Goal: Contribute content: Contribute content

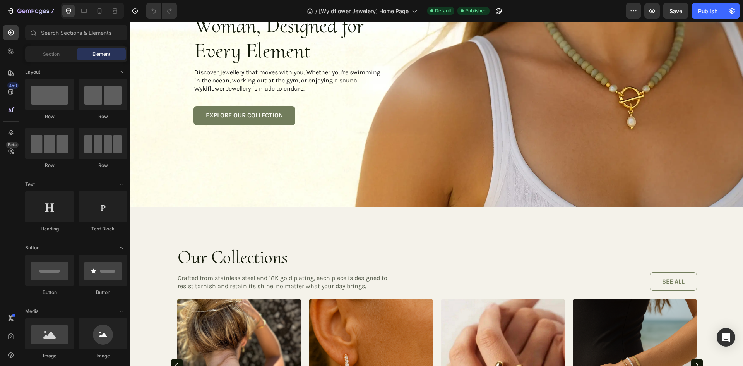
scroll to position [116, 0]
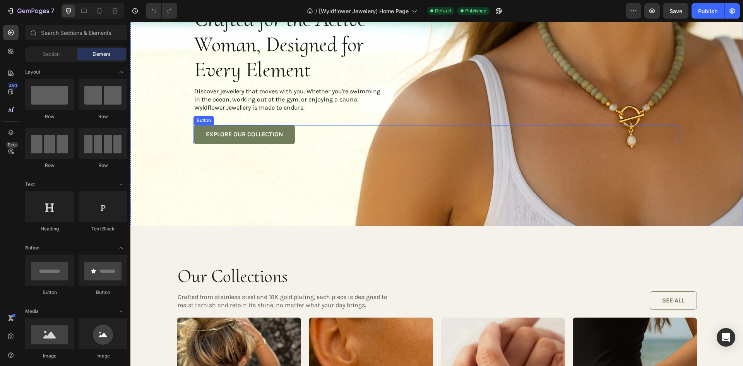
click at [194, 127] on link "EXPLORE OUR COLLECTION" at bounding box center [245, 134] width 102 height 19
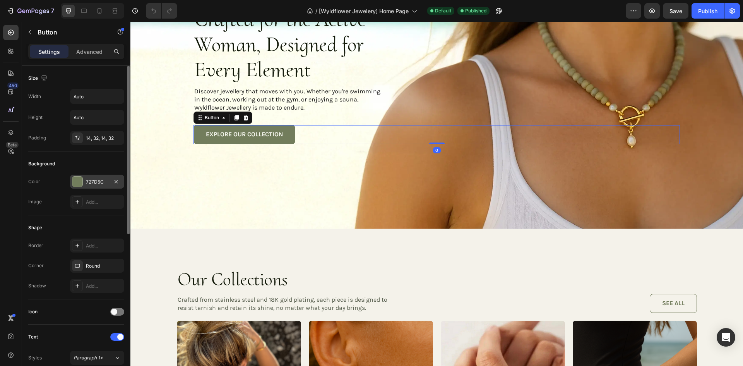
click at [98, 182] on div "727D5C" at bounding box center [97, 181] width 22 height 7
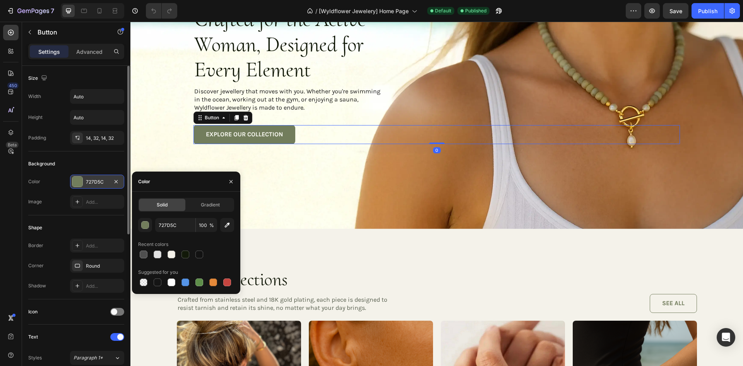
click at [98, 182] on div "727D5C" at bounding box center [97, 181] width 22 height 7
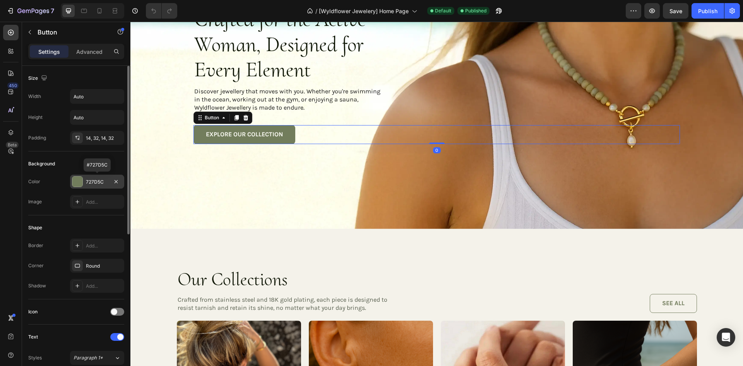
click at [99, 182] on div "727D5C" at bounding box center [97, 181] width 22 height 7
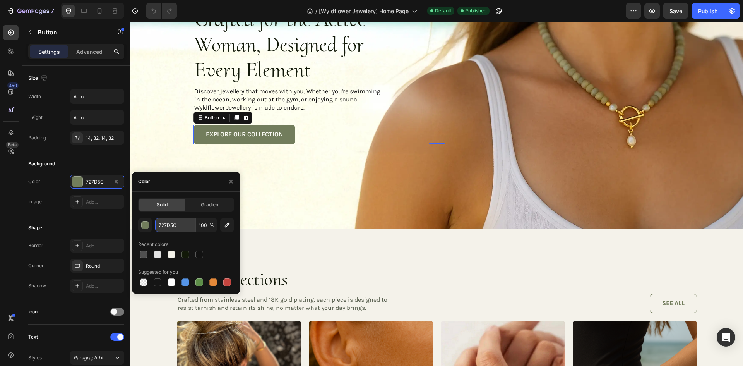
click at [178, 224] on input "727D5C" at bounding box center [175, 225] width 40 height 14
click at [315, 269] on h3 "Our Collections" at bounding box center [285, 279] width 216 height 24
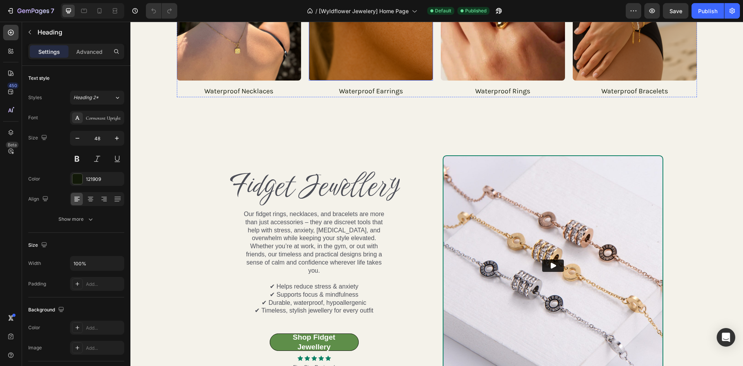
scroll to position [581, 0]
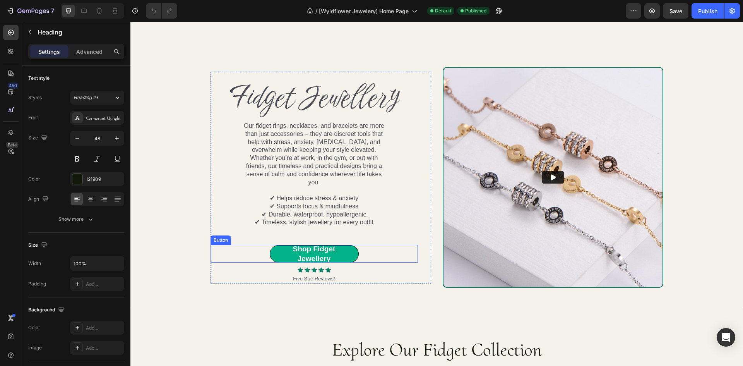
click at [273, 247] on link "Shop Fidget Jewellery" at bounding box center [314, 253] width 89 height 17
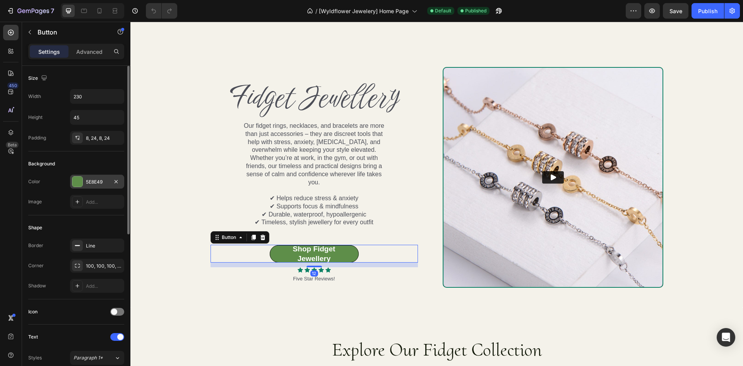
click at [77, 183] on div at bounding box center [77, 182] width 10 height 10
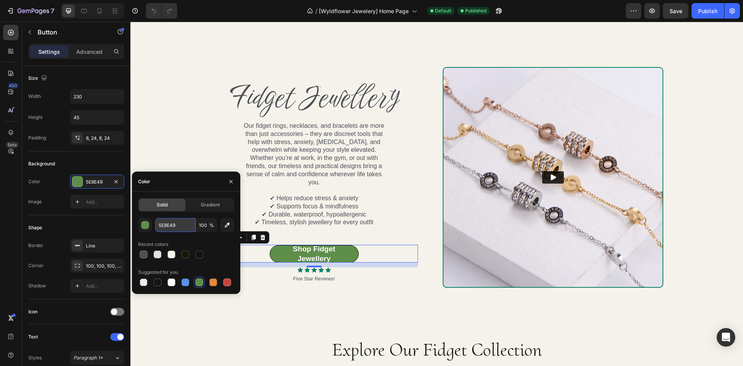
click at [179, 226] on input "5E8E49" at bounding box center [175, 225] width 40 height 14
paste input "727D5C"
type input "727D5C"
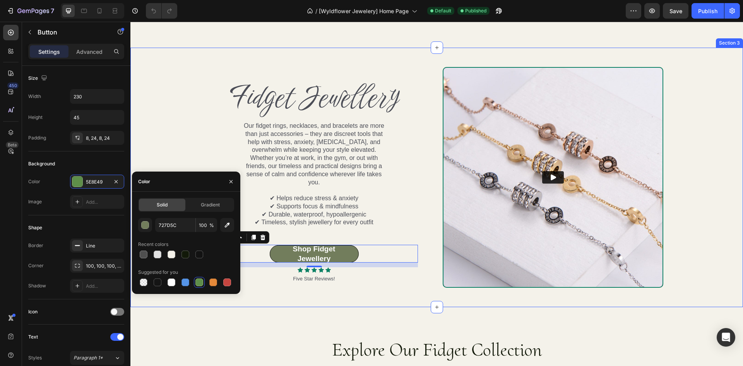
click at [317, 295] on div "Text Block Fidget Jewellery Heading Our fidget rings, necklaces, and bracelets …" at bounding box center [436, 177] width 613 height 259
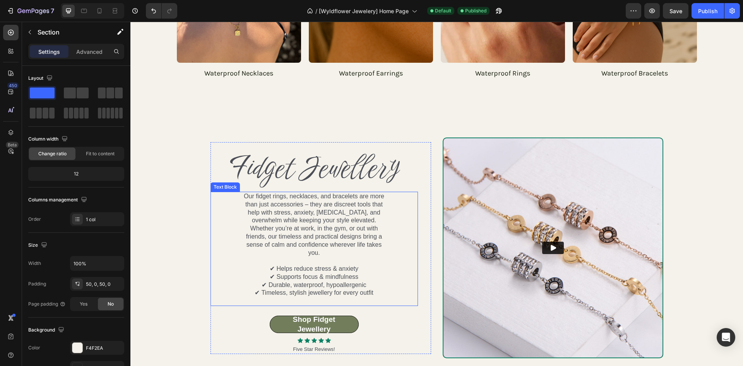
scroll to position [542, 0]
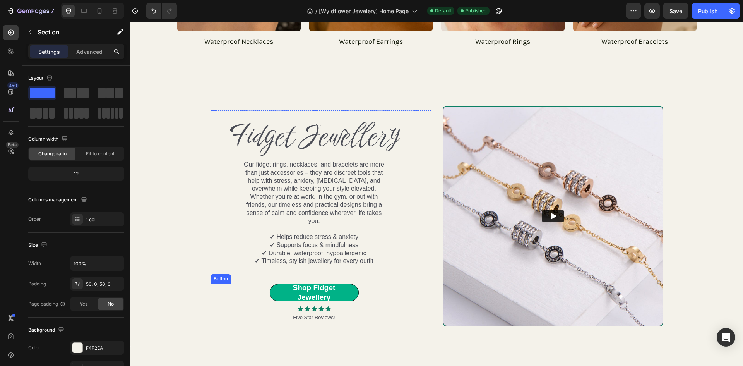
click at [271, 285] on link "Shop Fidget Jewellery" at bounding box center [314, 292] width 89 height 17
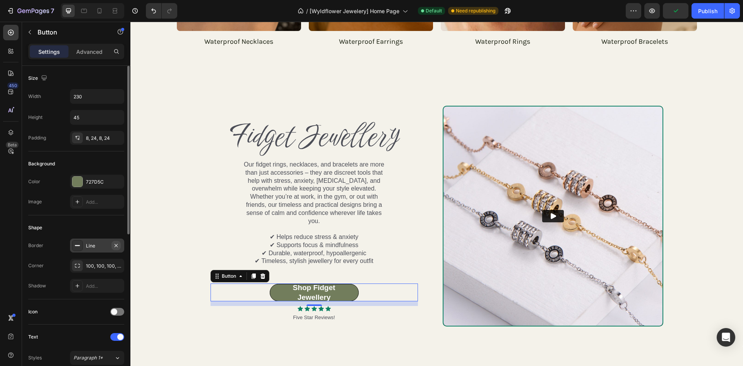
click at [116, 246] on icon "button" at bounding box center [116, 245] width 6 height 6
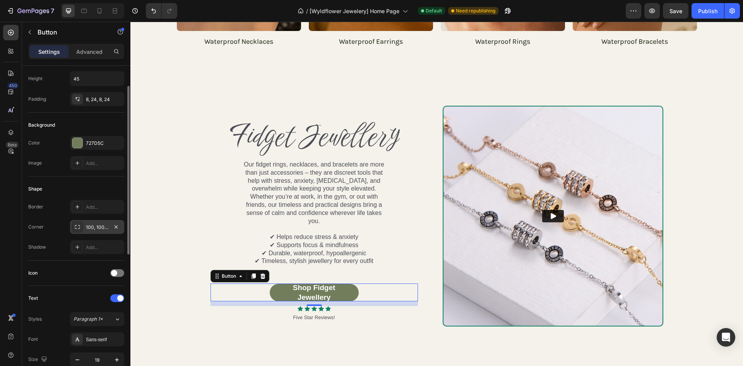
click at [73, 224] on div at bounding box center [77, 226] width 11 height 11
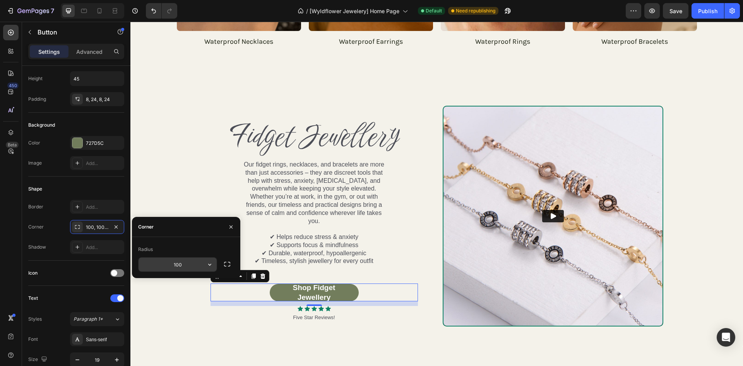
click at [195, 264] on input "100" at bounding box center [178, 264] width 78 height 14
click at [207, 262] on icon "button" at bounding box center [210, 264] width 8 height 8
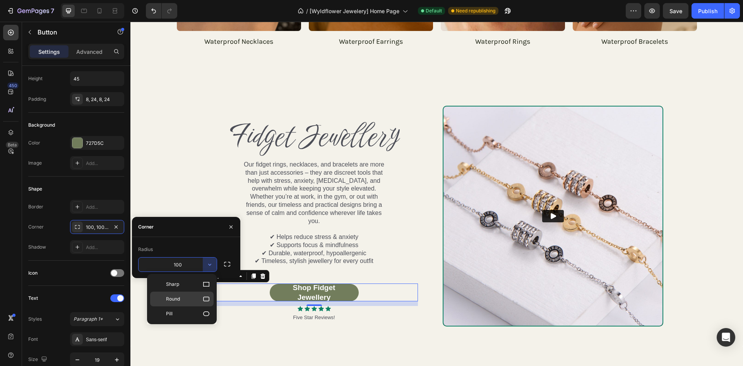
click at [207, 297] on icon at bounding box center [206, 298] width 6 height 5
type input "8"
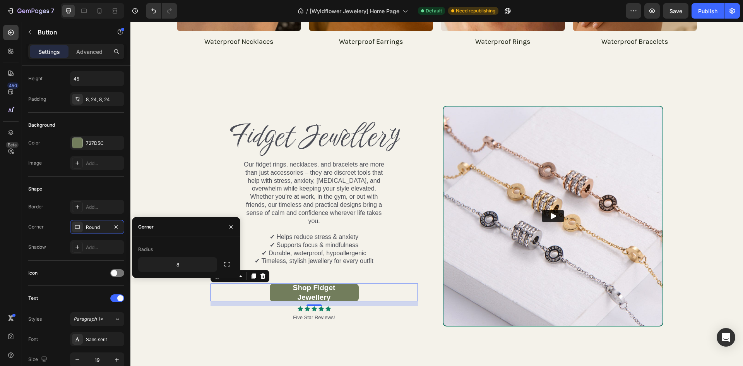
click at [185, 153] on div "Text Block Fidget Jewellery Heading Our fidget rings, necklaces, and bracelets …" at bounding box center [436, 216] width 613 height 221
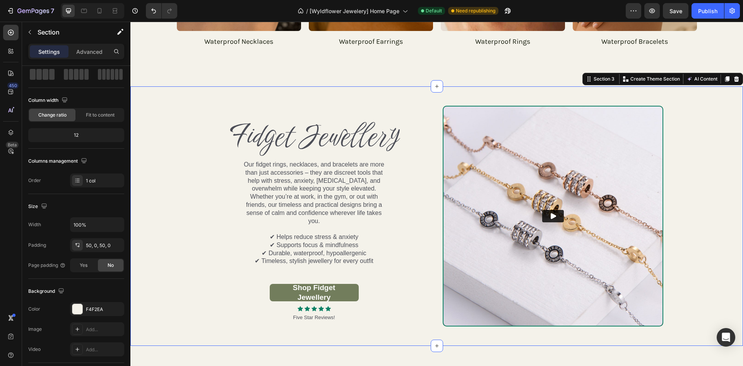
scroll to position [0, 0]
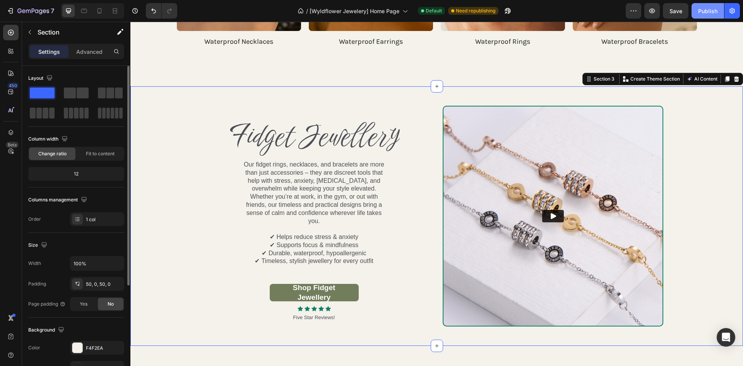
click at [713, 11] on div "Publish" at bounding box center [707, 11] width 19 height 8
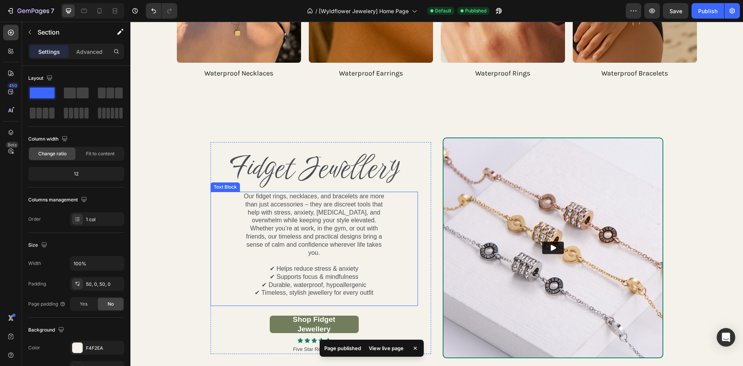
scroll to position [619, 0]
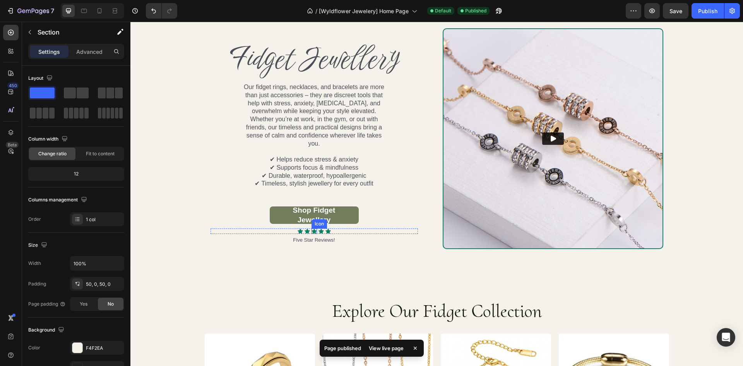
click at [314, 219] on div "Icon" at bounding box center [319, 223] width 15 height 9
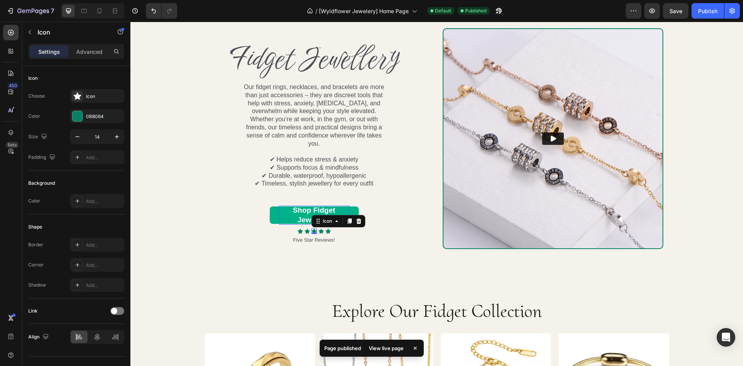
click at [306, 206] on p "Shop Fidget Jewellery" at bounding box center [314, 215] width 70 height 19
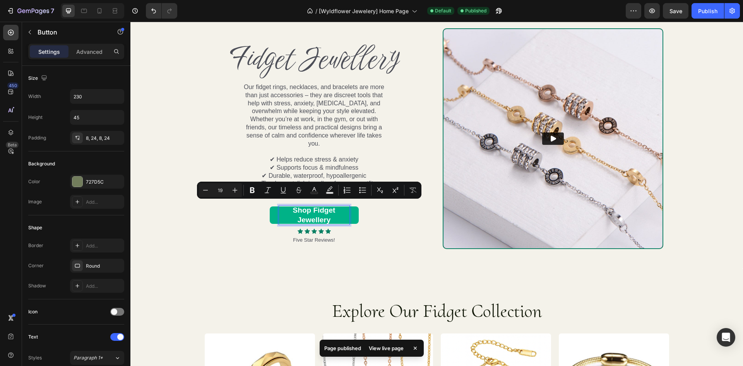
click at [296, 218] on p "Shop Fidget Jewellery" at bounding box center [314, 215] width 70 height 19
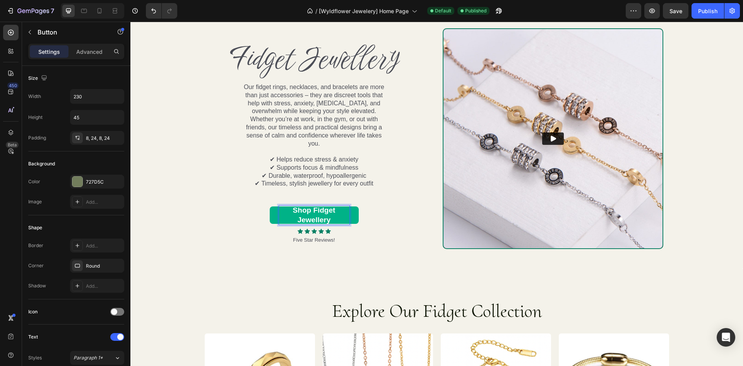
click at [312, 209] on p "Shop Fidget Jewellery" at bounding box center [314, 215] width 70 height 19
click at [307, 215] on p "Shop Fidget Jewellery" at bounding box center [314, 215] width 57 height 19
click at [270, 212] on link "Shop Fidget Jewellery" at bounding box center [314, 214] width 89 height 17
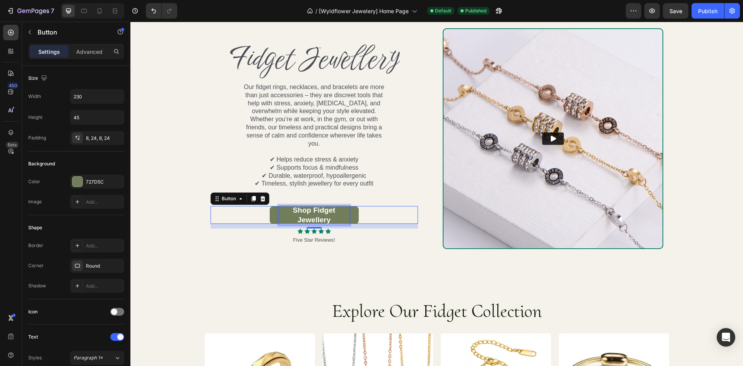
click at [311, 206] on p "Shop Fidget Jewellery" at bounding box center [314, 215] width 70 height 19
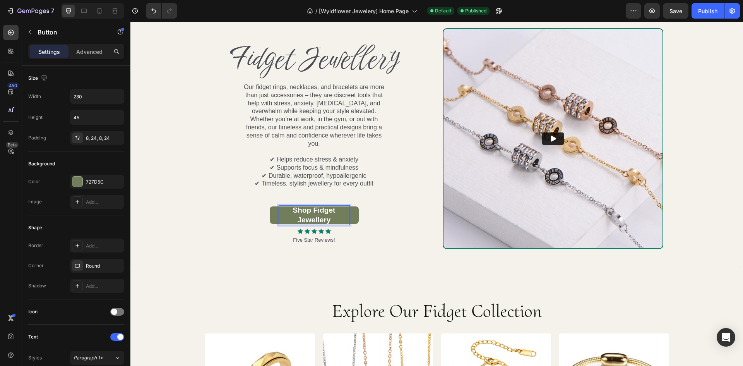
click at [270, 209] on link "Shop Fidget Jewellery" at bounding box center [314, 214] width 89 height 17
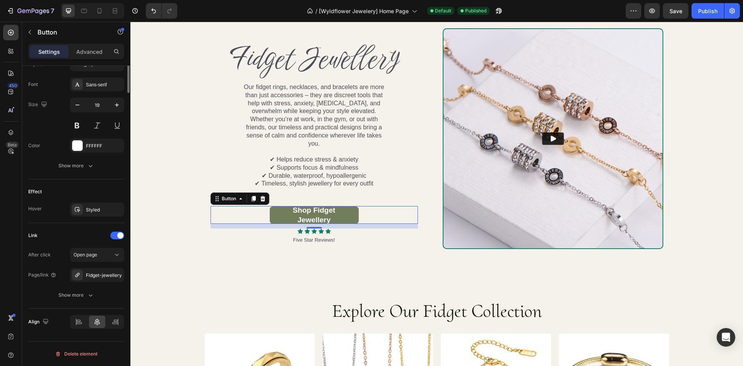
scroll to position [0, 0]
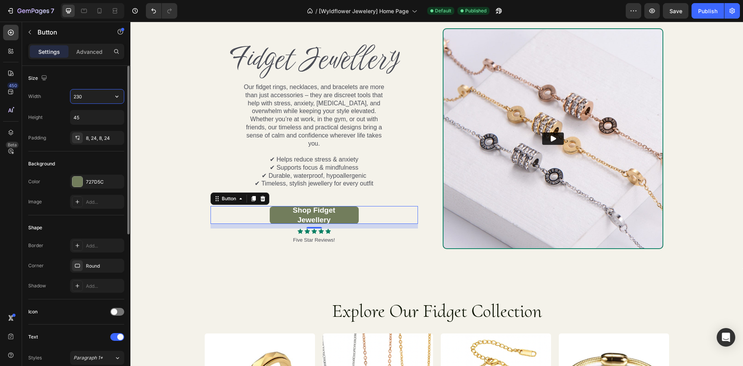
click at [105, 101] on input "230" at bounding box center [96, 96] width 53 height 14
click at [113, 99] on icon "button" at bounding box center [117, 97] width 8 height 8
click at [95, 95] on input "230" at bounding box center [96, 96] width 53 height 14
drag, startPoint x: 98, startPoint y: 98, endPoint x: 65, endPoint y: 95, distance: 33.4
click at [65, 95] on div "Width 230" at bounding box center [76, 96] width 96 height 15
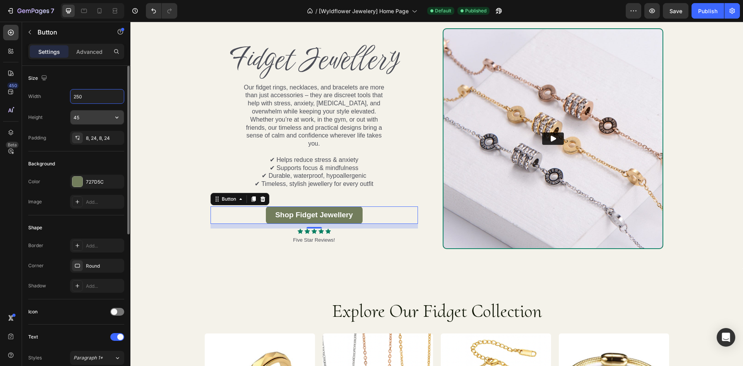
type input "250"
click at [75, 117] on input "45" at bounding box center [96, 117] width 53 height 14
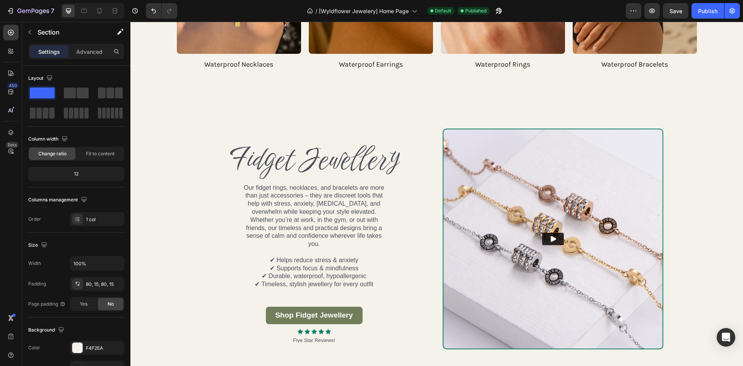
scroll to position [619, 0]
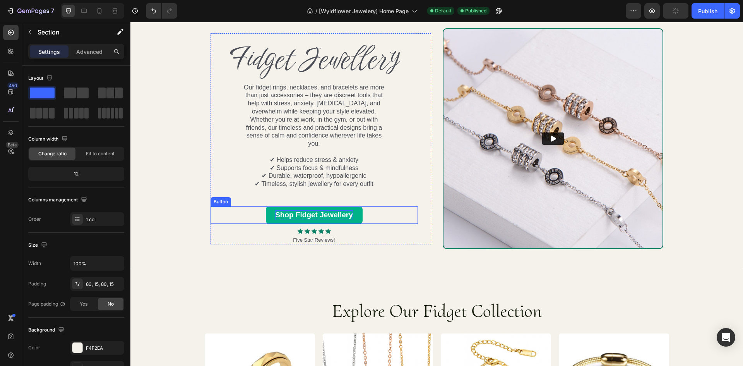
click at [314, 211] on p "Shop Fidget Jewellery" at bounding box center [314, 215] width 78 height 10
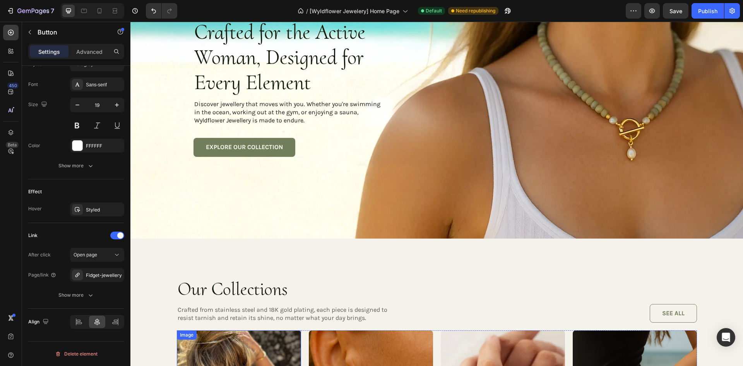
scroll to position [0, 0]
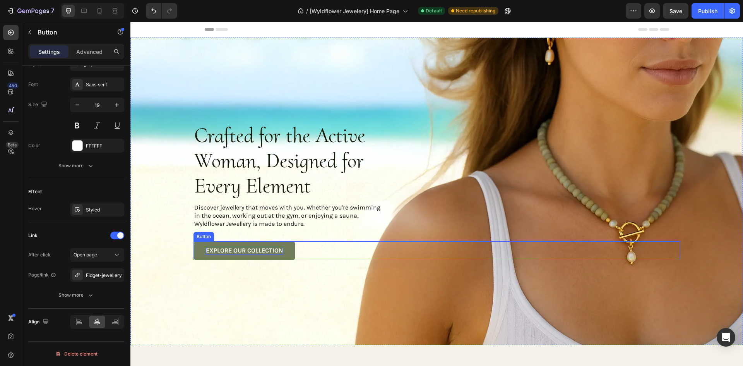
click at [245, 247] on p "EXPLORE OUR COLLECTION" at bounding box center [244, 251] width 77 height 8
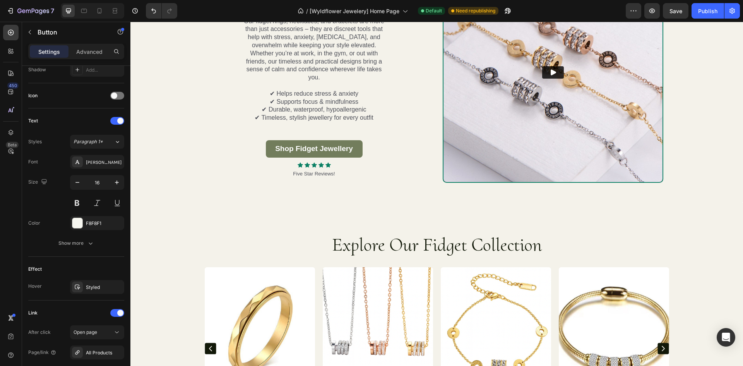
scroll to position [697, 0]
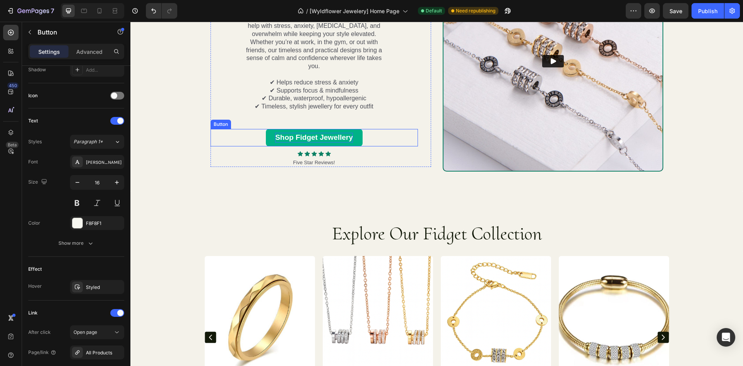
click at [309, 134] on p "Shop Fidget Jewellery" at bounding box center [314, 138] width 78 height 10
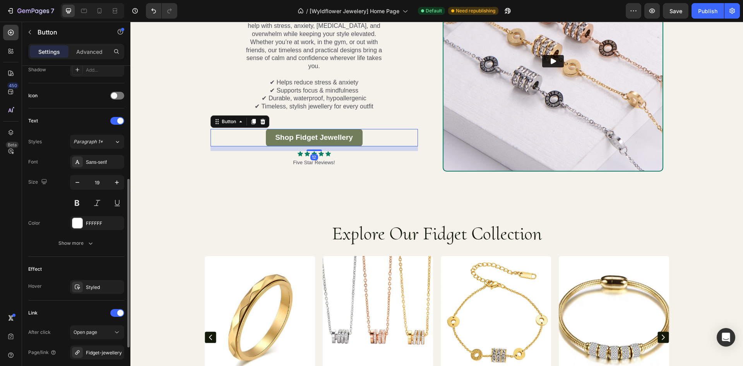
click at [110, 169] on div "Font Sans-serif Size 19 Color FFFFFF Show more" at bounding box center [76, 202] width 96 height 95
click at [110, 163] on div "Sans-serif" at bounding box center [104, 162] width 36 height 7
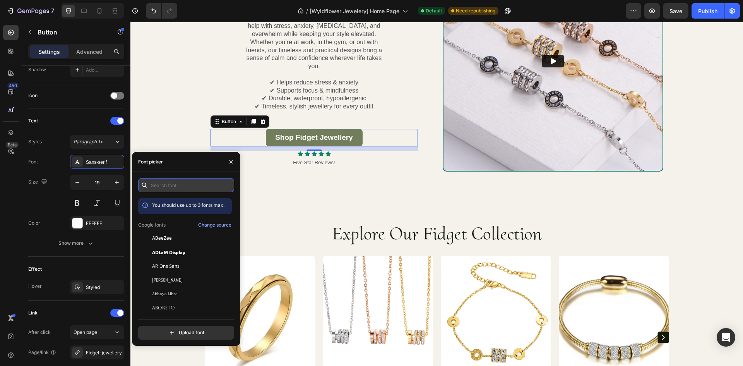
click at [153, 184] on input "text" at bounding box center [186, 185] width 96 height 14
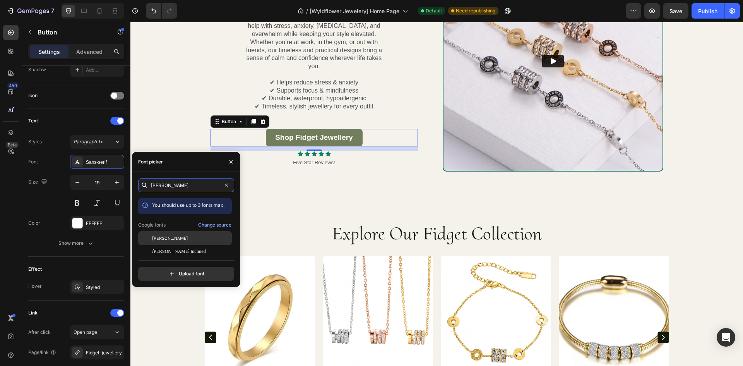
type input "[PERSON_NAME]"
click at [180, 237] on div "[PERSON_NAME]" at bounding box center [191, 238] width 78 height 7
click at [196, 121] on div "Text Block Fidget Jewellery Heading Our fidget rings, necklaces, and bracelets …" at bounding box center [436, 61] width 613 height 221
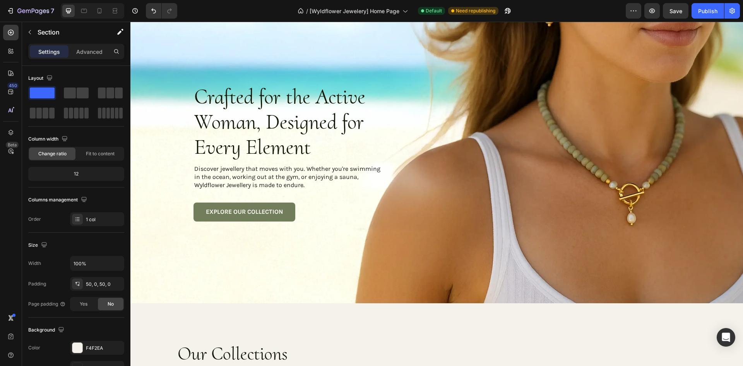
scroll to position [0, 0]
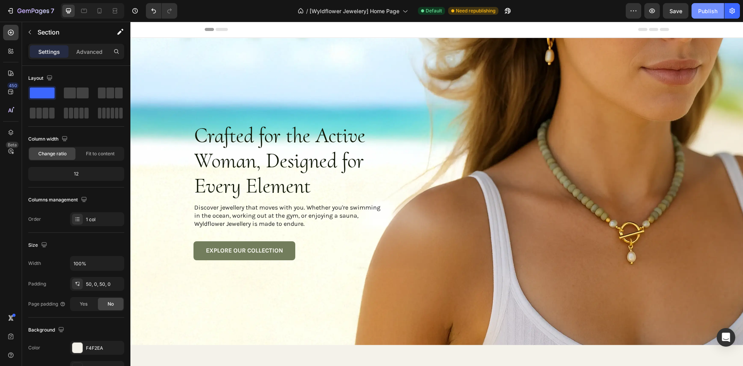
click at [709, 12] on div "Publish" at bounding box center [707, 11] width 19 height 8
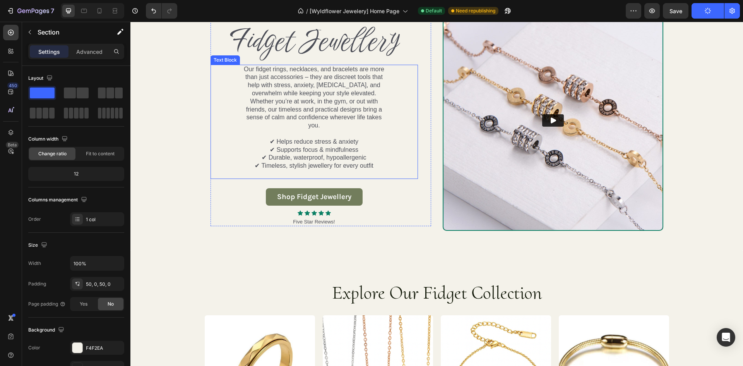
scroll to position [658, 0]
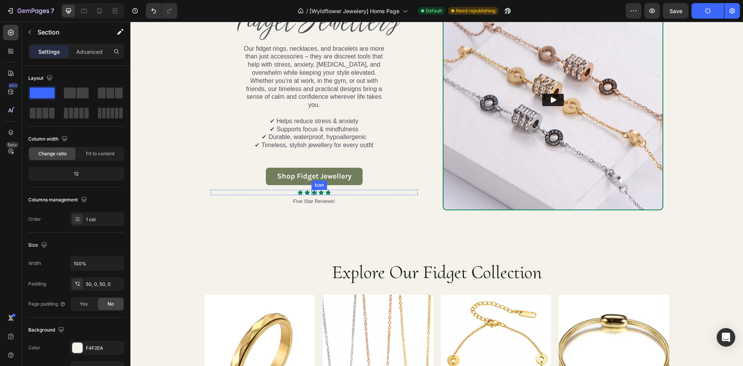
click at [312, 190] on icon at bounding box center [314, 192] width 5 height 5
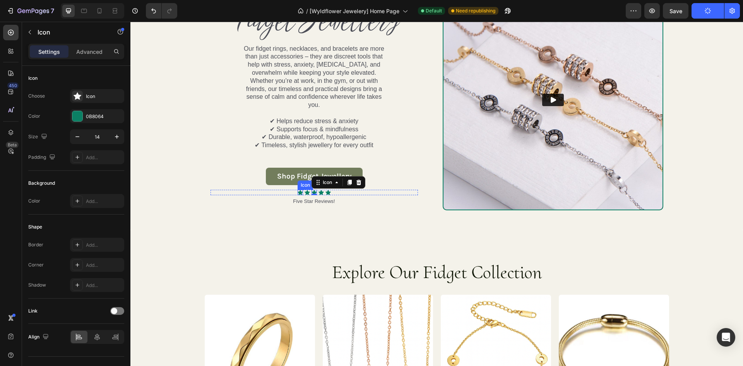
click at [298, 190] on icon at bounding box center [300, 192] width 5 height 5
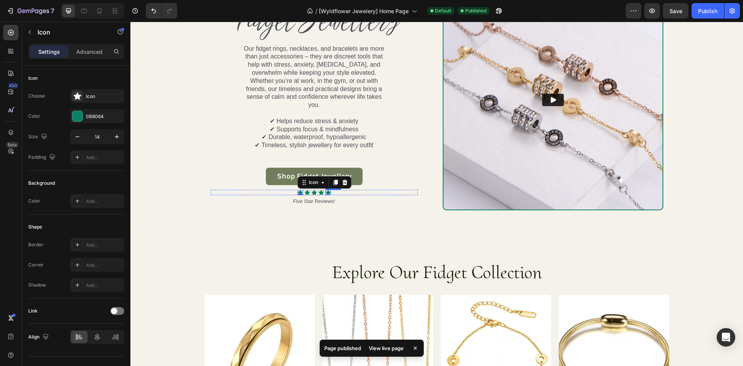
click at [326, 190] on icon at bounding box center [328, 192] width 5 height 5
click at [319, 190] on icon at bounding box center [321, 192] width 5 height 5
click at [313, 190] on icon at bounding box center [314, 192] width 5 height 5
click at [305, 190] on icon at bounding box center [307, 192] width 5 height 5
click at [298, 190] on icon at bounding box center [300, 192] width 5 height 5
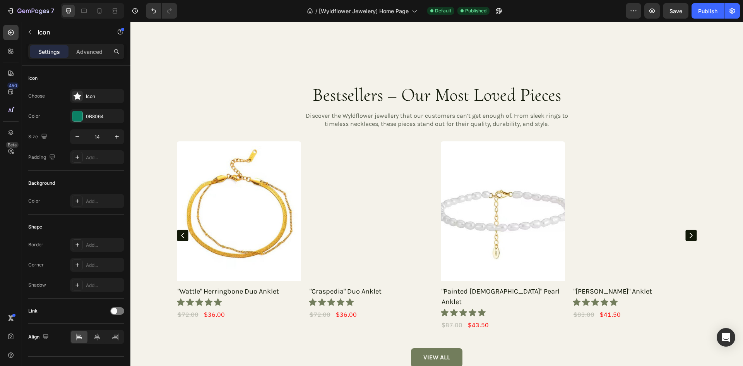
scroll to position [1959, 0]
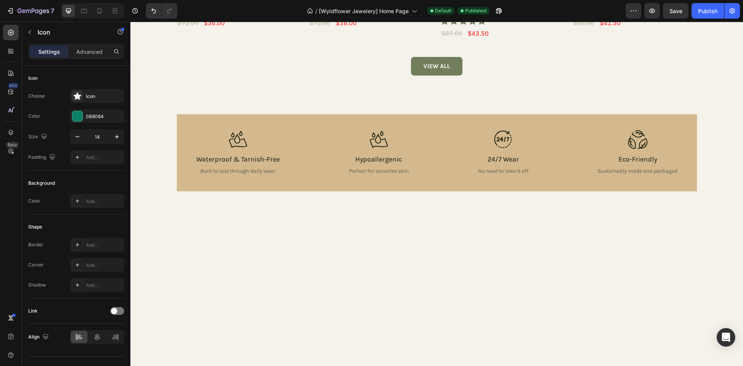
click at [186, 14] on icon at bounding box center [190, 10] width 8 height 7
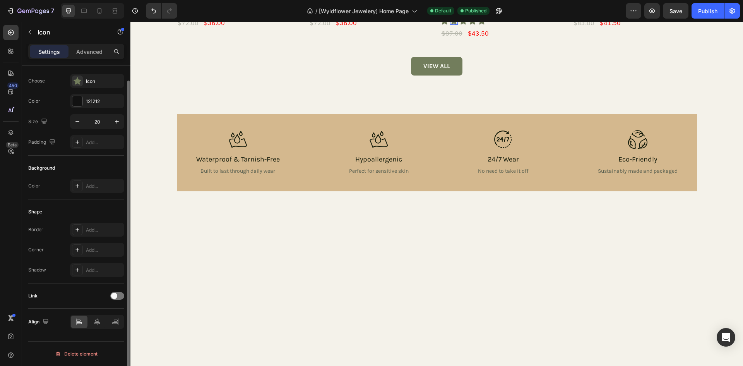
scroll to position [0, 0]
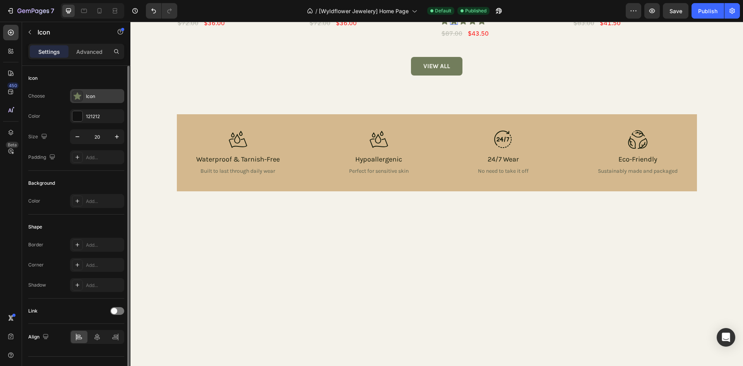
drag, startPoint x: 81, startPoint y: 96, endPoint x: 89, endPoint y: 96, distance: 7.8
click at [89, 96] on div "Icon" at bounding box center [97, 96] width 54 height 14
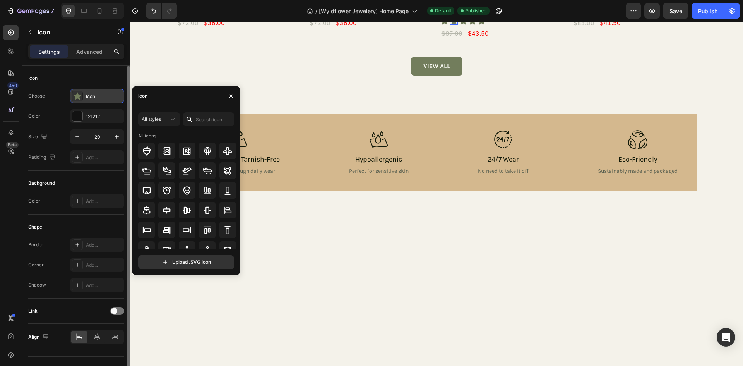
click at [75, 97] on icon at bounding box center [78, 95] width 8 height 7
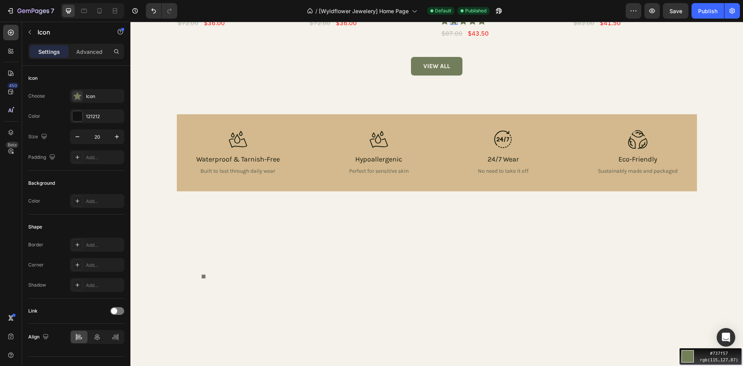
click at [196, 280] on div "Move your 🖱️ to pick a color #737f57 rgb(115,127,87)" at bounding box center [371, 183] width 743 height 366
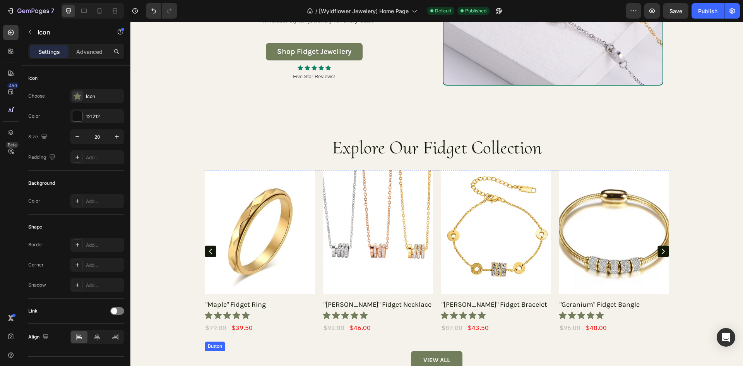
scroll to position [744, 0]
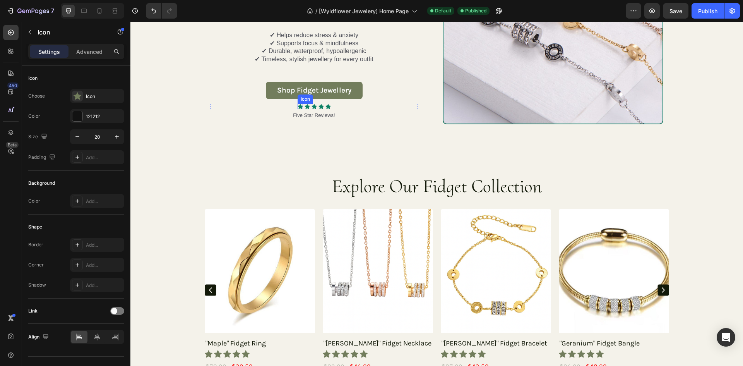
click at [298, 104] on icon at bounding box center [300, 106] width 5 height 5
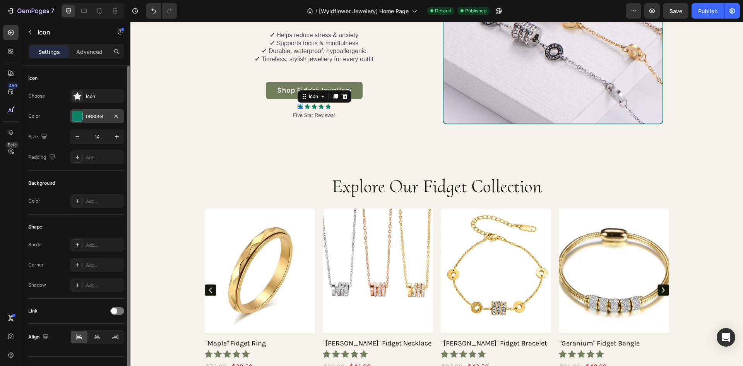
click at [98, 115] on div "0B8064" at bounding box center [97, 116] width 22 height 7
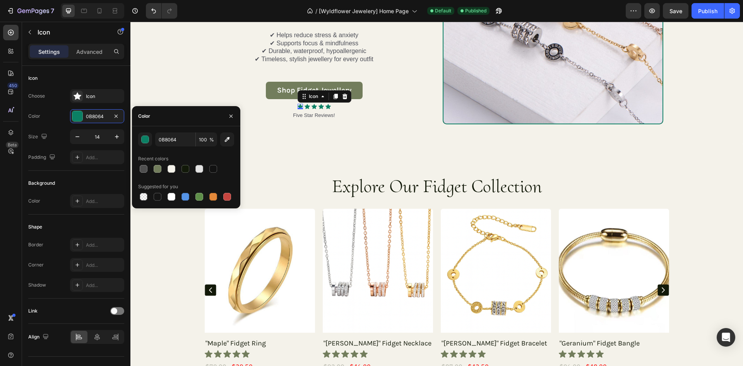
click at [185, 121] on div "Color" at bounding box center [186, 116] width 108 height 20
click at [187, 113] on div "Color" at bounding box center [186, 116] width 108 height 20
click at [184, 142] on input "0B8064" at bounding box center [175, 139] width 40 height 14
click at [184, 141] on input "0B8064" at bounding box center [175, 139] width 40 height 14
paste input "#737f57"
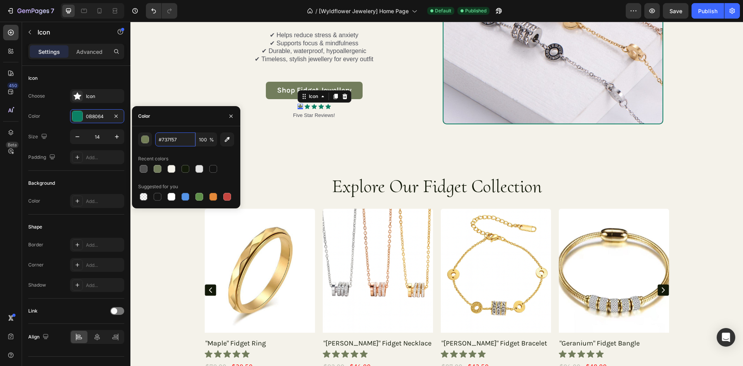
type input "737F57"
click at [303, 122] on div "Text Block Fidget Jewellery Heading Our fidget rings, necklaces, and bracelets …" at bounding box center [321, 14] width 221 height 221
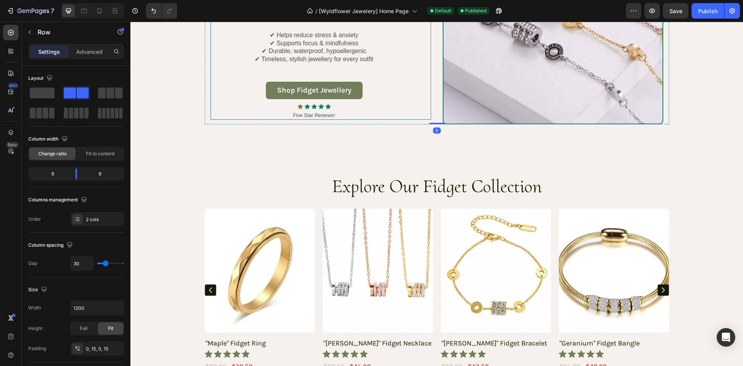
click at [305, 104] on icon at bounding box center [307, 106] width 5 height 5
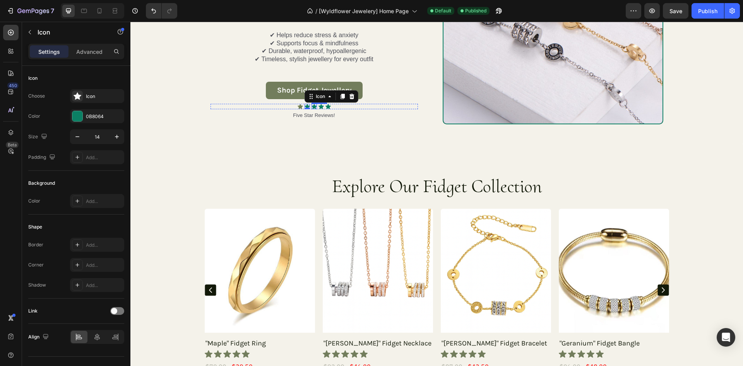
click at [312, 104] on icon at bounding box center [314, 106] width 5 height 5
click at [319, 104] on icon at bounding box center [321, 106] width 5 height 5
click at [326, 104] on div "Icon" at bounding box center [328, 106] width 5 height 5
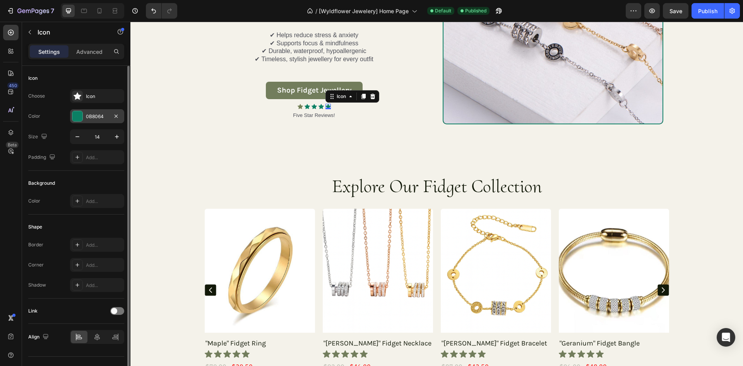
click at [95, 118] on div "0B8064" at bounding box center [97, 116] width 22 height 7
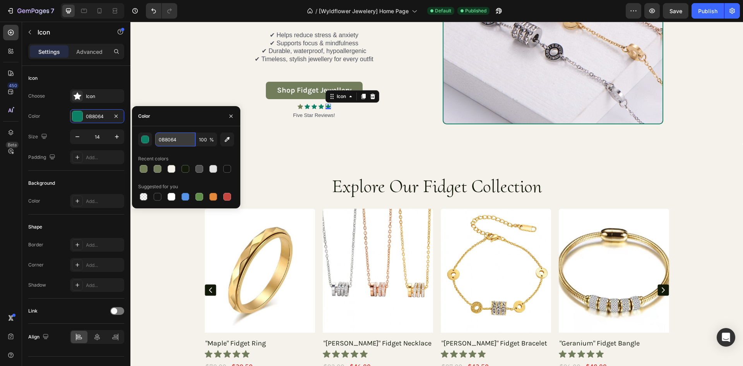
click at [173, 139] on input "0B8064" at bounding box center [175, 139] width 40 height 14
click at [174, 138] on input "0B8064" at bounding box center [175, 139] width 40 height 14
paste input "#737f57"
type input "737F57"
click at [360, 123] on div "Text Block Fidget Jewellery Heading Our fidget rings, necklaces, and bracelets …" at bounding box center [321, 14] width 221 height 221
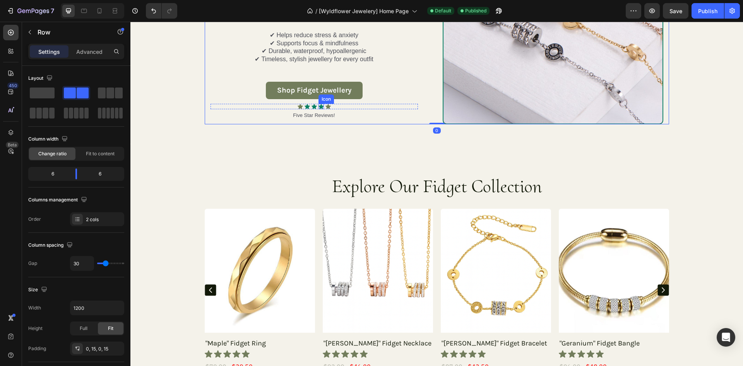
click at [319, 104] on icon at bounding box center [321, 106] width 5 height 5
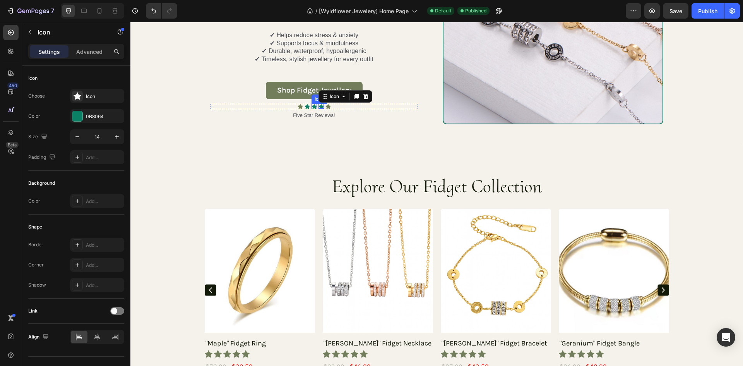
click at [312, 104] on icon at bounding box center [314, 106] width 5 height 5
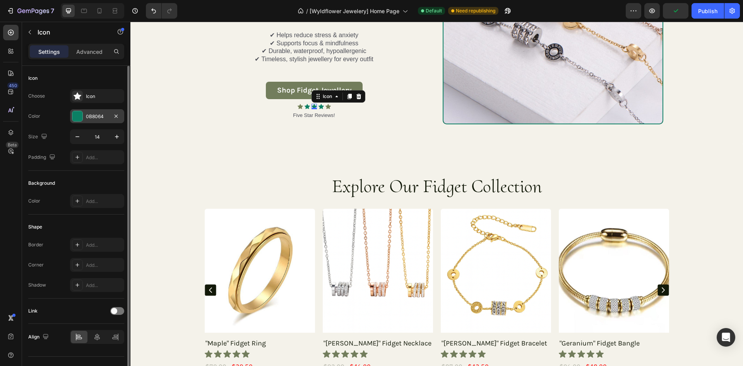
click at [105, 116] on div "0B8064" at bounding box center [97, 116] width 22 height 7
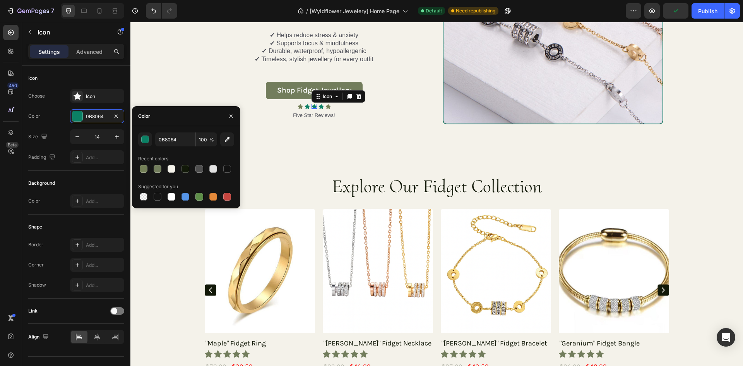
click at [167, 113] on div "Color" at bounding box center [186, 116] width 108 height 20
click at [171, 140] on input "0B8064" at bounding box center [175, 139] width 40 height 14
paste input "#737f57"
type input "#737f57"
click at [305, 104] on icon at bounding box center [307, 106] width 5 height 5
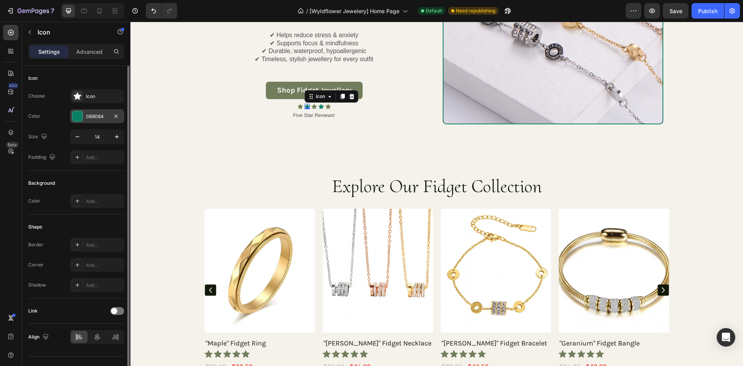
click at [98, 114] on div "0B8064" at bounding box center [97, 116] width 22 height 7
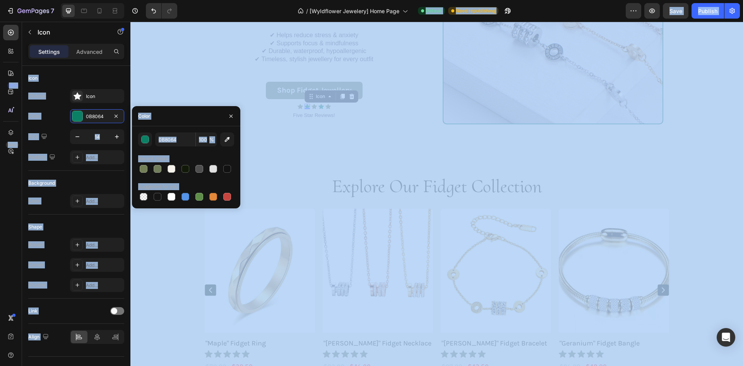
click at [151, 113] on div "Color" at bounding box center [142, 116] width 21 height 20
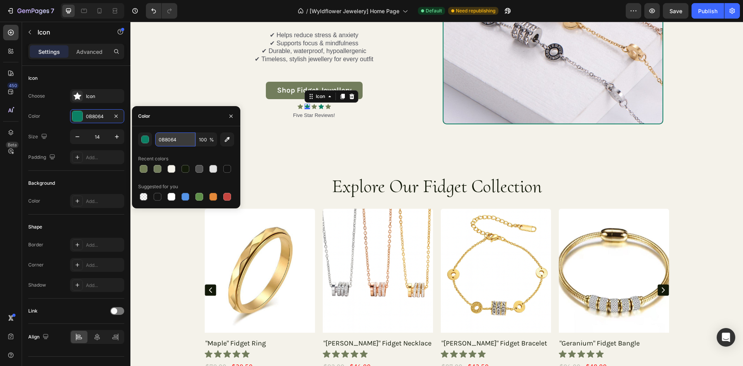
click at [174, 142] on input "0B8064" at bounding box center [175, 139] width 40 height 14
paste input "#737f57"
type input "#737f57"
click at [319, 104] on icon at bounding box center [321, 106] width 5 height 5
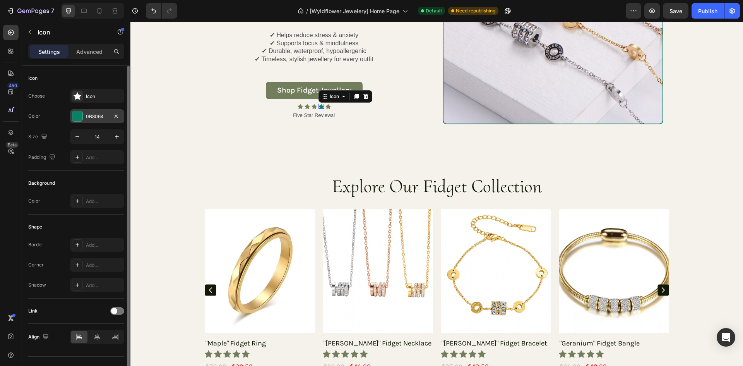
click at [103, 115] on div "0B8064" at bounding box center [97, 116] width 22 height 7
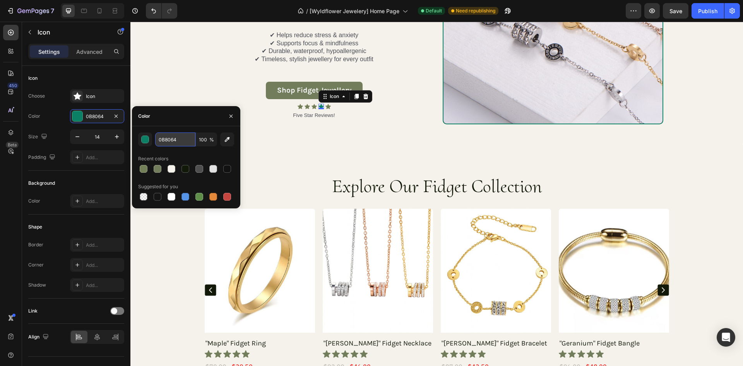
click at [180, 141] on input "0B8064" at bounding box center [175, 139] width 40 height 14
paste input "#737f57"
type input "#737f57"
click at [369, 134] on div "Text Block Fidget Jewellery Heading Our fidget rings, necklaces, and bracelets …" at bounding box center [436, 13] width 613 height 259
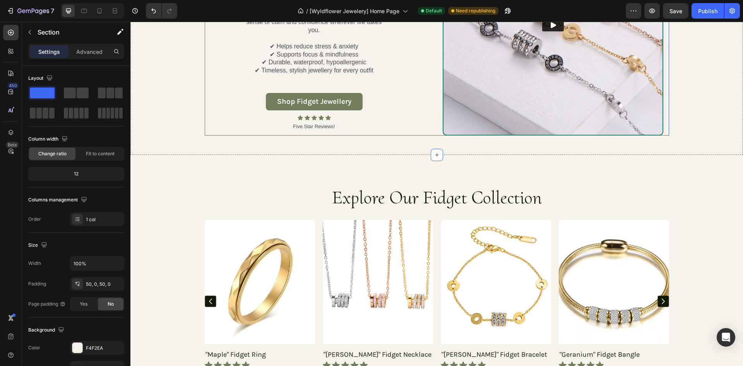
scroll to position [667, 0]
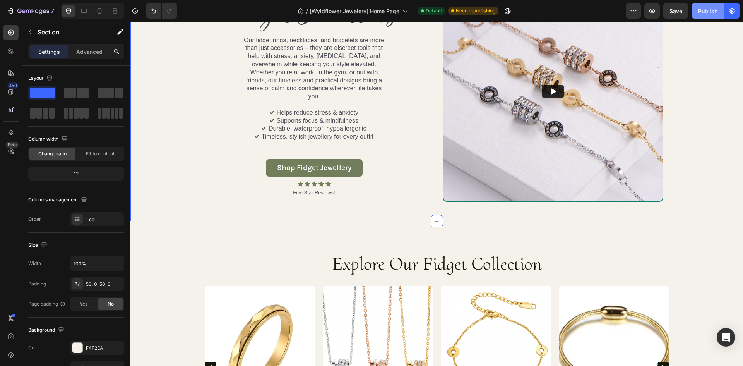
click at [706, 11] on div "Publish" at bounding box center [707, 11] width 19 height 8
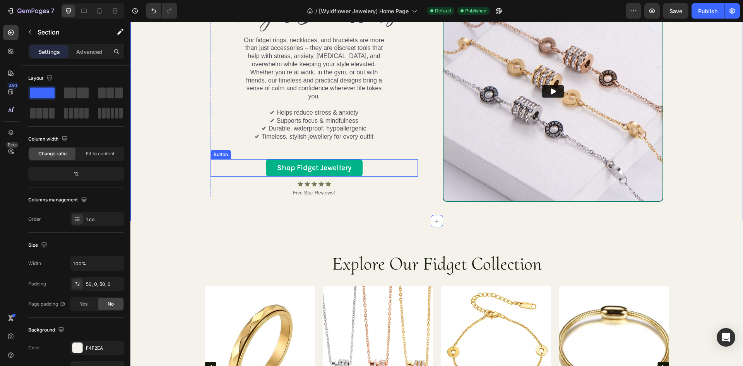
click at [266, 161] on link "Shop Fidget Jewellery" at bounding box center [314, 167] width 97 height 17
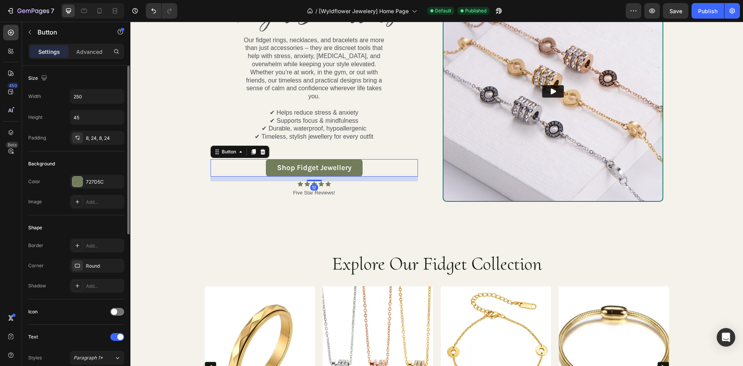
scroll to position [293, 0]
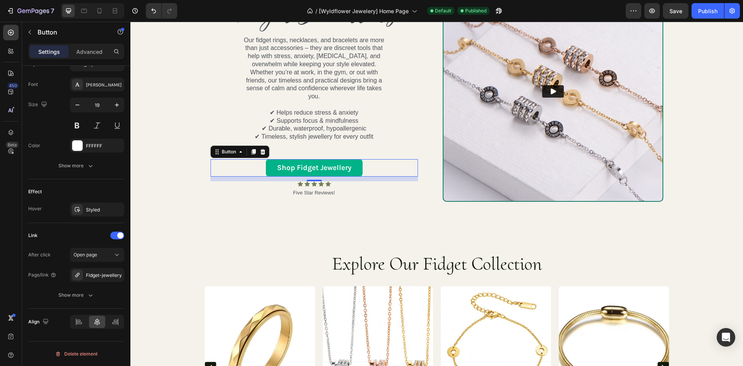
click at [267, 164] on link "Shop Fidget Jewellery" at bounding box center [314, 167] width 97 height 17
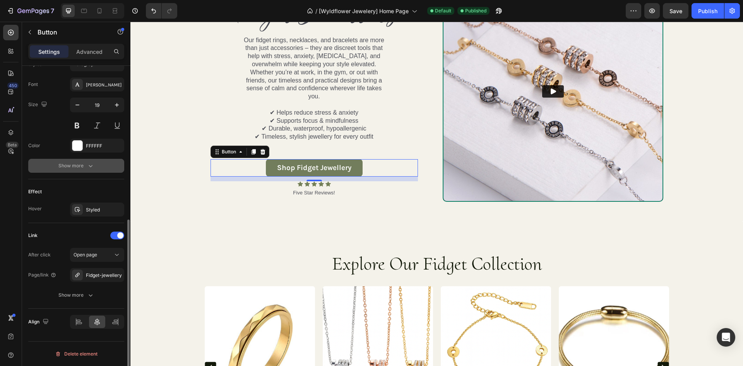
click at [79, 166] on div "Show more" at bounding box center [76, 166] width 36 height 8
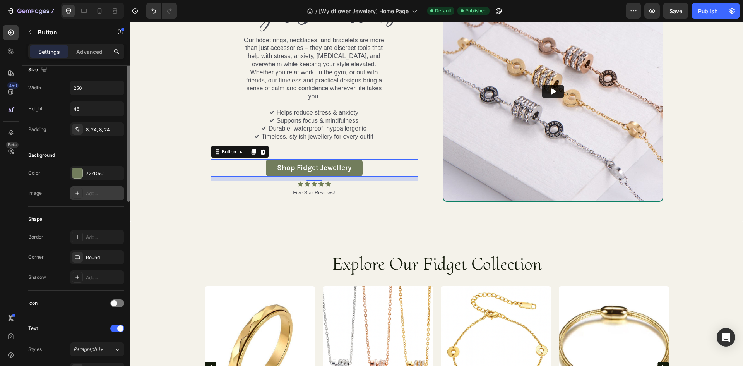
scroll to position [0, 0]
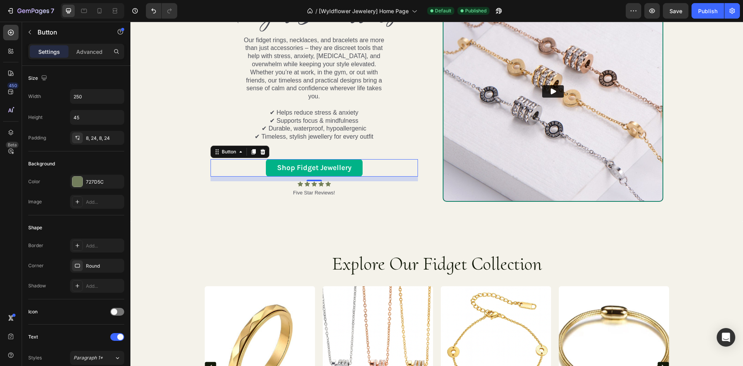
click at [269, 161] on link "Shop Fidget Jewellery" at bounding box center [314, 167] width 97 height 17
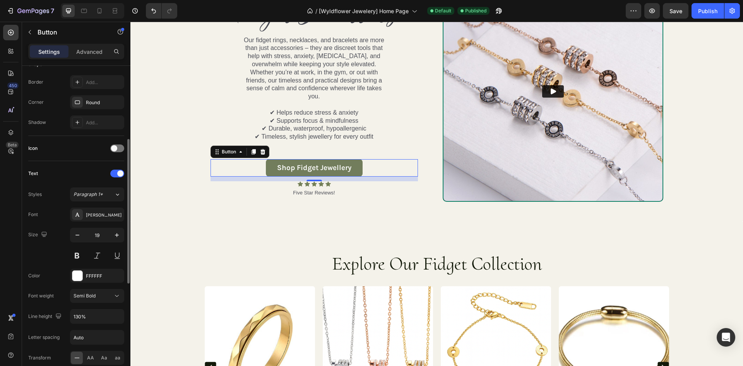
scroll to position [86, 0]
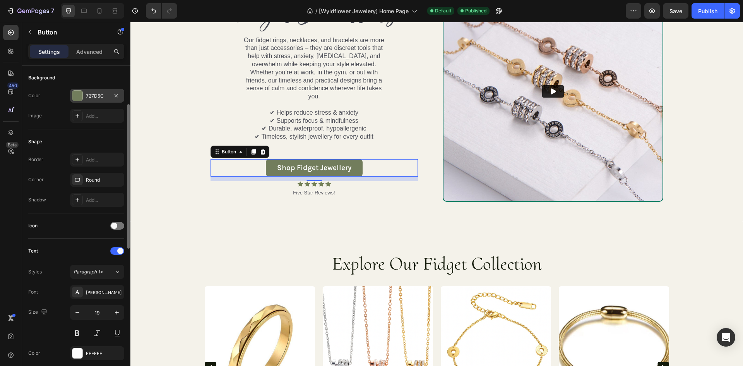
click at [81, 96] on div at bounding box center [77, 96] width 10 height 10
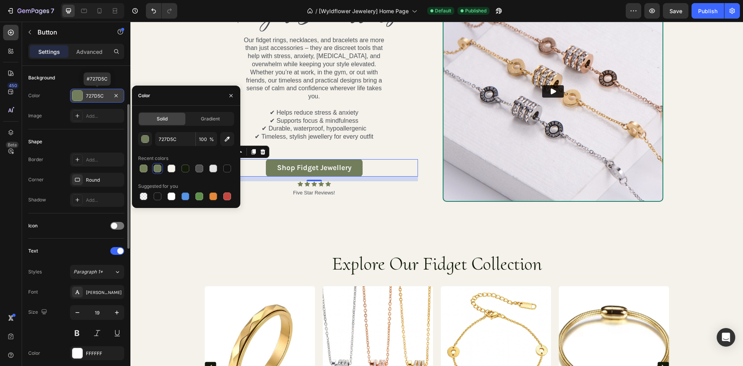
click at [81, 96] on div at bounding box center [77, 96] width 10 height 10
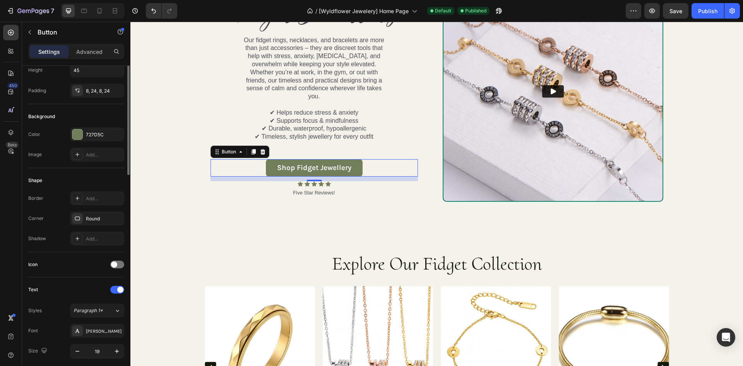
scroll to position [0, 0]
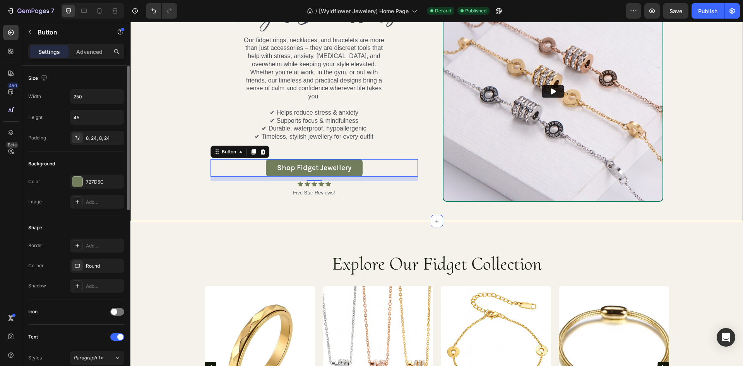
click at [159, 131] on div "Text Block Fidget Jewellery Heading Our fidget rings, necklaces, and bracelets …" at bounding box center [436, 91] width 613 height 221
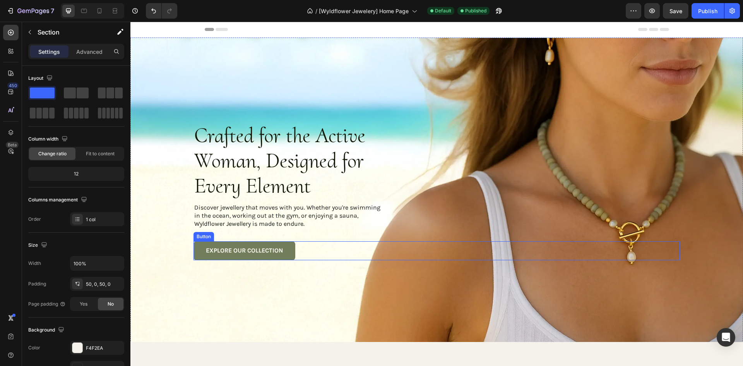
click at [194, 247] on link "EXPLORE OUR COLLECTION" at bounding box center [245, 250] width 102 height 19
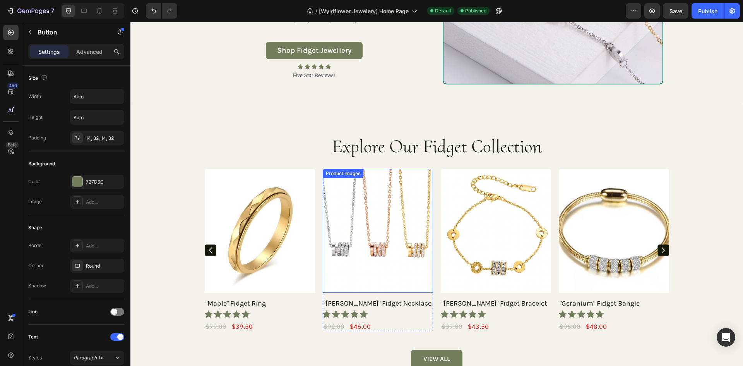
scroll to position [697, 0]
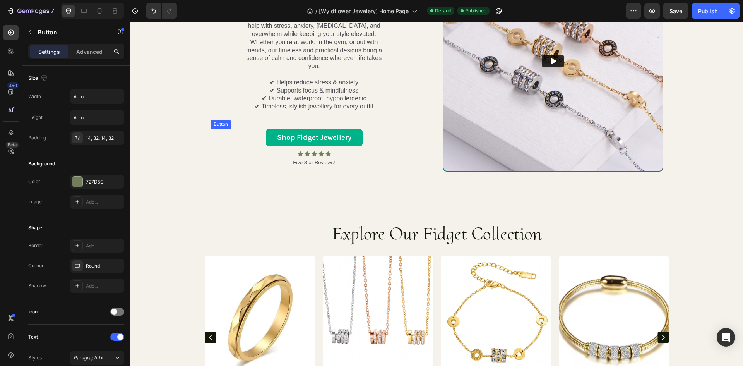
click at [270, 134] on link "Shop Fidget Jewellery" at bounding box center [314, 137] width 97 height 17
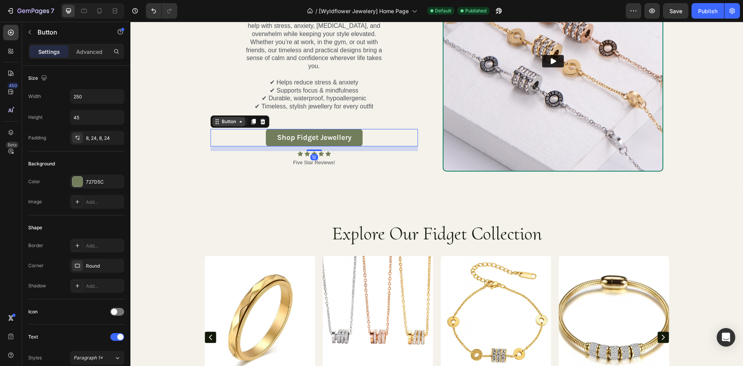
click at [216, 119] on icon at bounding box center [217, 121] width 6 height 6
click at [238, 120] on icon at bounding box center [241, 121] width 6 height 6
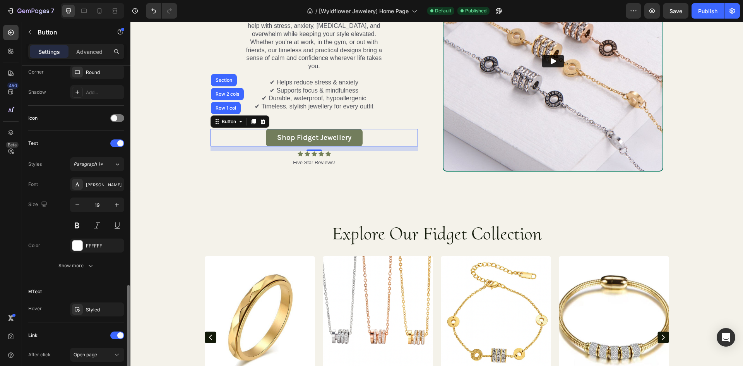
scroll to position [293, 0]
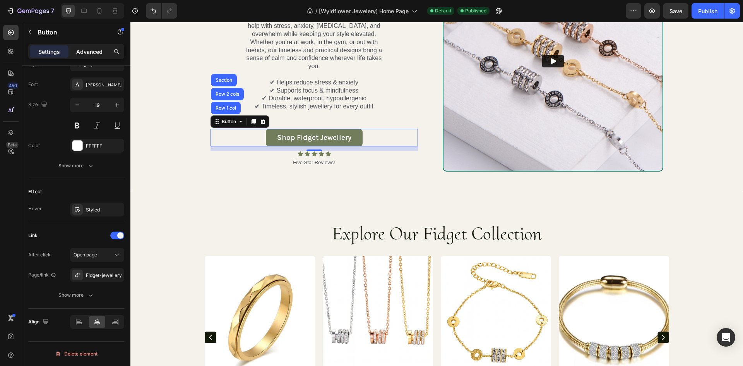
click at [91, 51] on p "Advanced" at bounding box center [89, 52] width 26 height 8
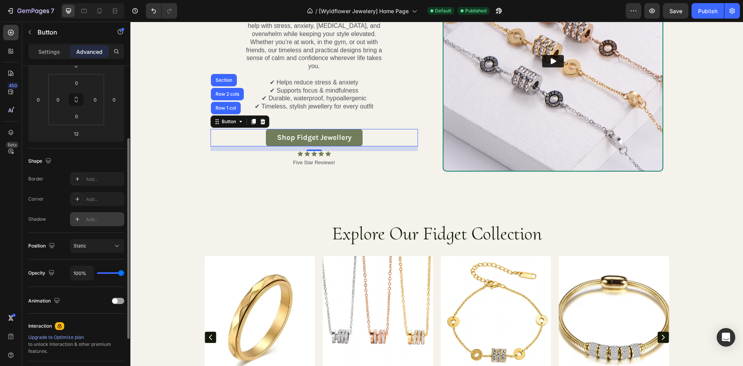
scroll to position [194, 0]
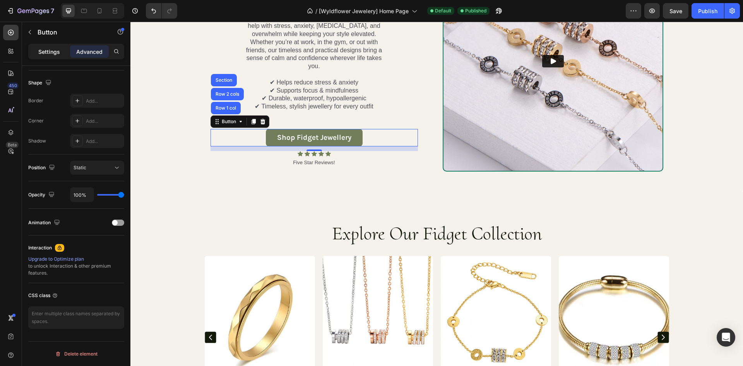
click at [49, 48] on p "Settings" at bounding box center [49, 52] width 22 height 8
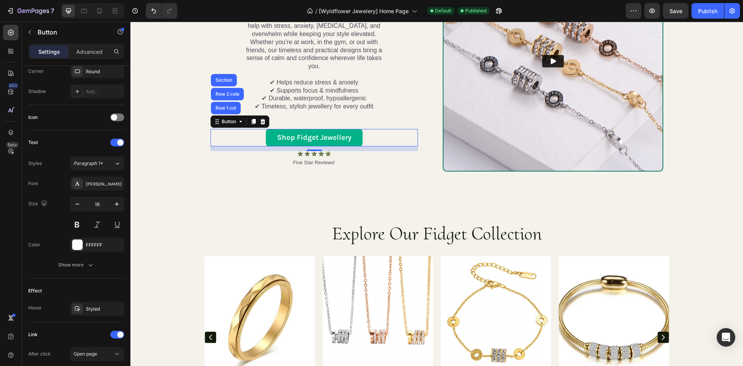
click at [267, 135] on link "Shop Fidget Jewellery" at bounding box center [314, 137] width 97 height 17
click at [53, 55] on p "Settings" at bounding box center [49, 52] width 22 height 8
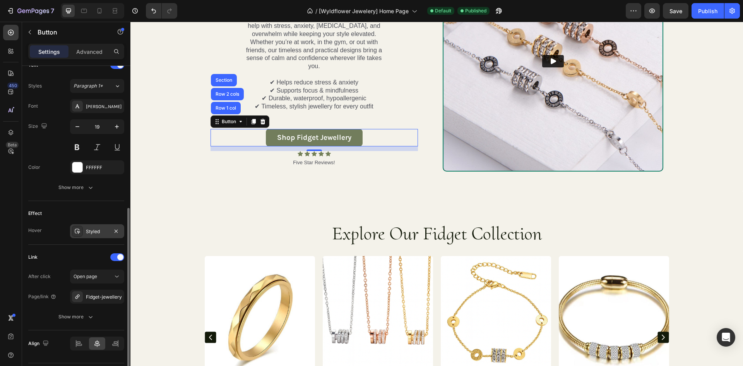
click at [95, 232] on div "Styled" at bounding box center [97, 231] width 22 height 7
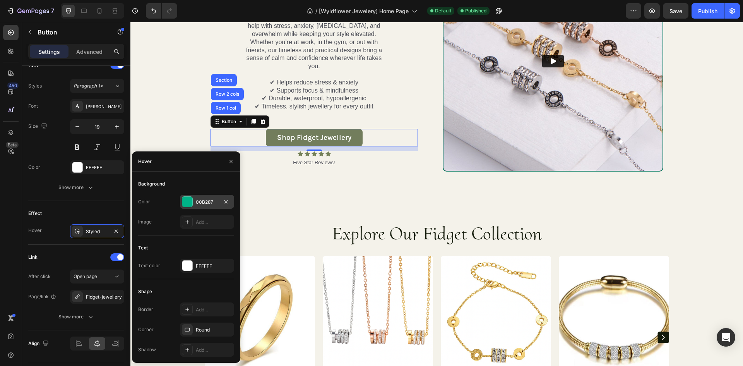
click at [190, 199] on div at bounding box center [187, 202] width 10 height 10
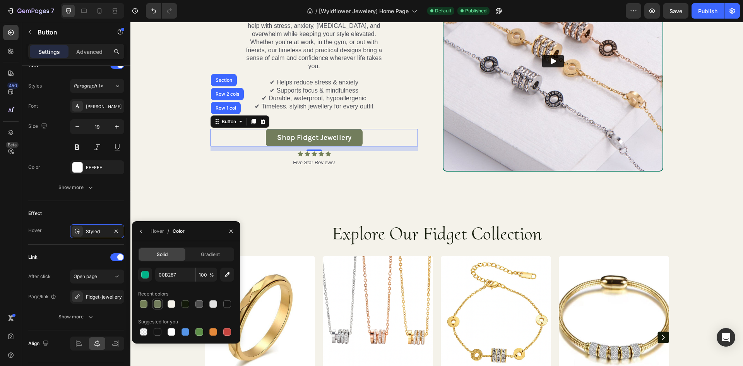
click at [158, 305] on div at bounding box center [158, 304] width 8 height 8
type input "727D5C"
click at [303, 188] on div "Text Block Fidget Jewellery Heading Our fidget rings, necklaces, and bracelets …" at bounding box center [436, 60] width 613 height 259
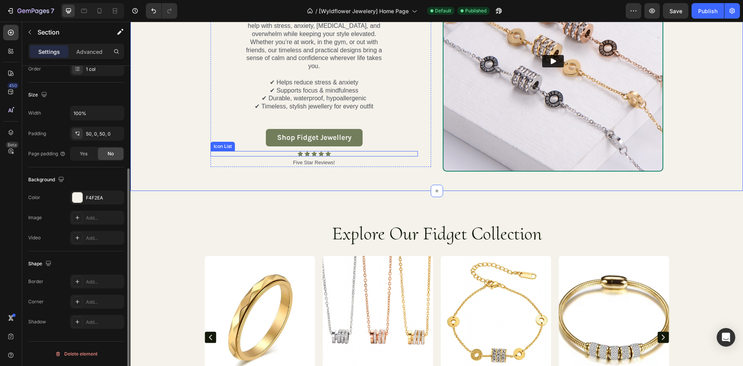
scroll to position [0, 0]
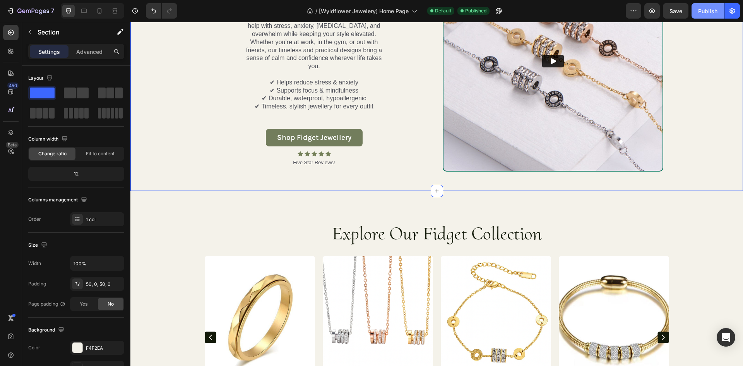
click at [701, 7] on div "Publish" at bounding box center [707, 11] width 19 height 8
